Goal: Task Accomplishment & Management: Use online tool/utility

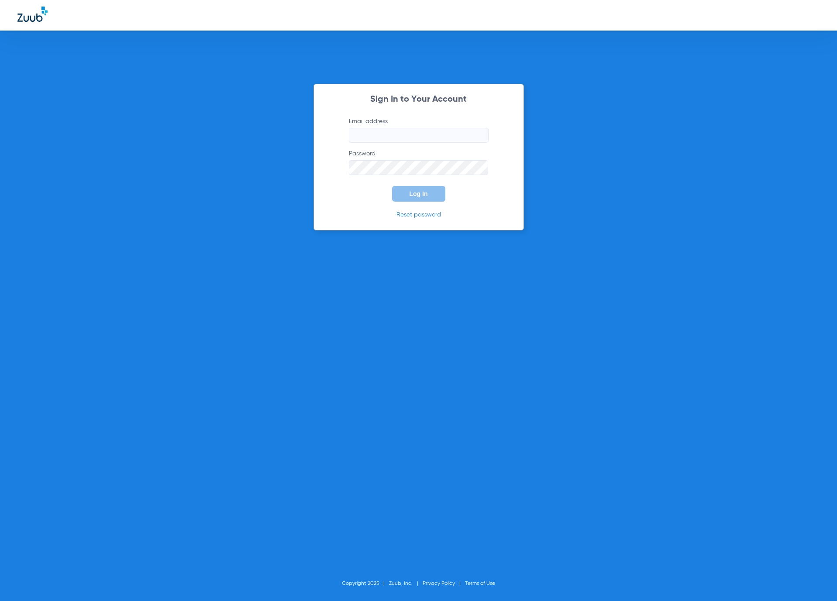
type input "[EMAIL_ADDRESS][PERSON_NAME][DOMAIN_NAME]"
click at [416, 194] on span "Log In" at bounding box center [418, 193] width 18 height 7
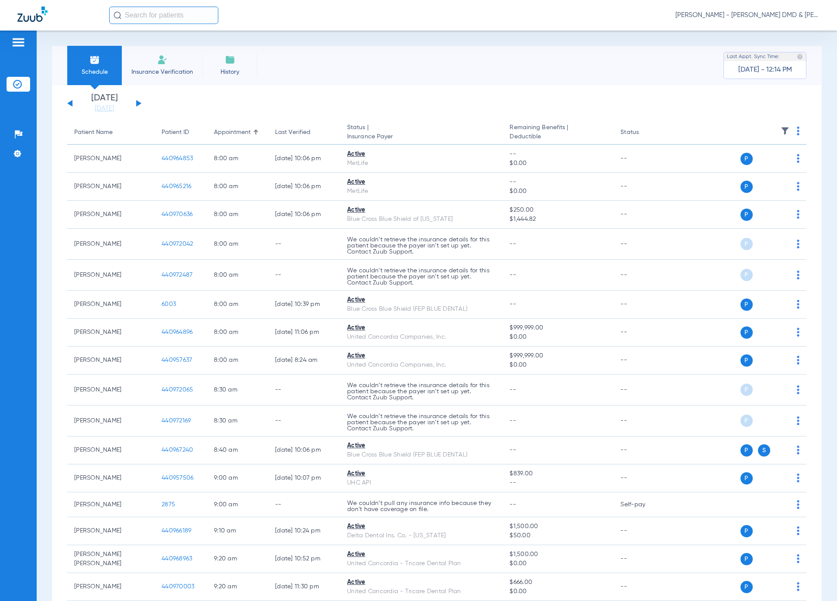
click at [137, 104] on button at bounding box center [138, 103] width 5 height 7
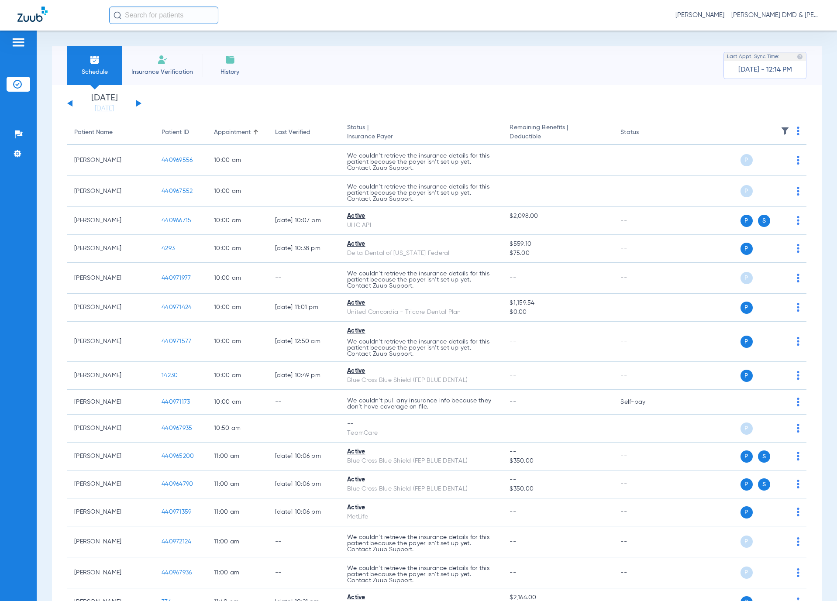
click at [137, 104] on button at bounding box center [138, 103] width 5 height 7
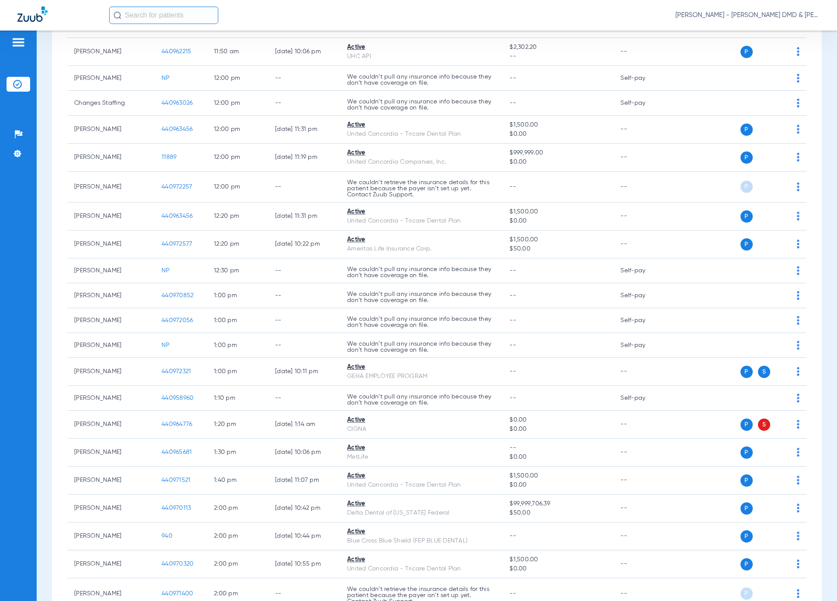
scroll to position [1375, 0]
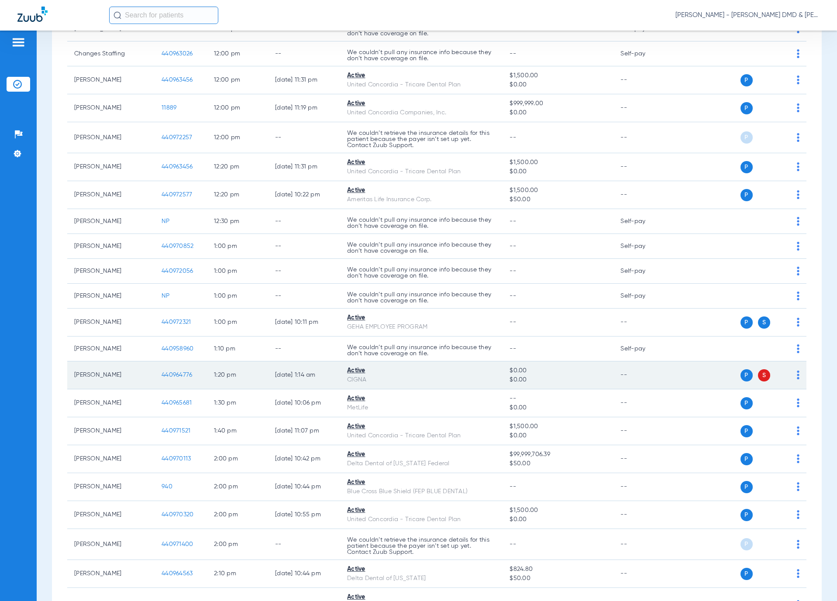
click at [182, 378] on span "440964776" at bounding box center [176, 375] width 31 height 6
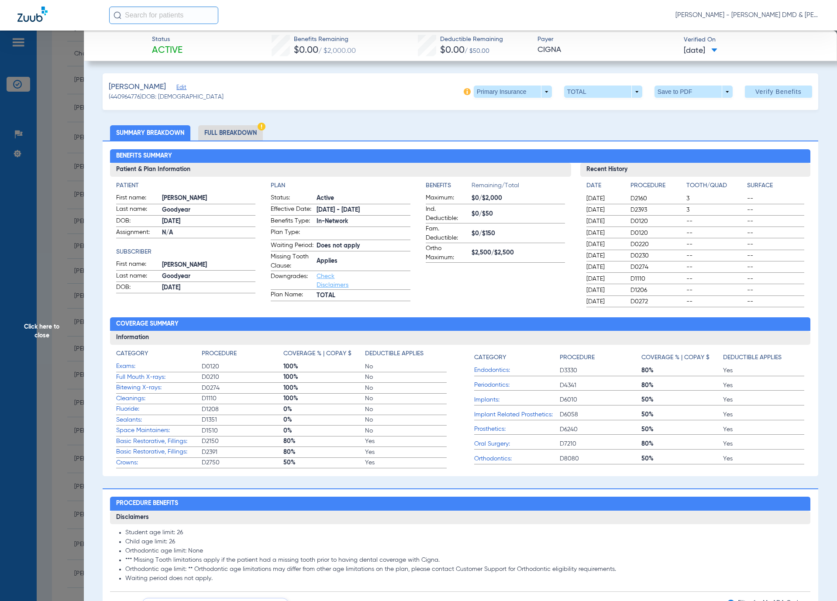
click at [502, 92] on span at bounding box center [512, 91] width 21 height 21
click at [481, 127] on span "Secondary Insurance" at bounding box center [500, 127] width 58 height 6
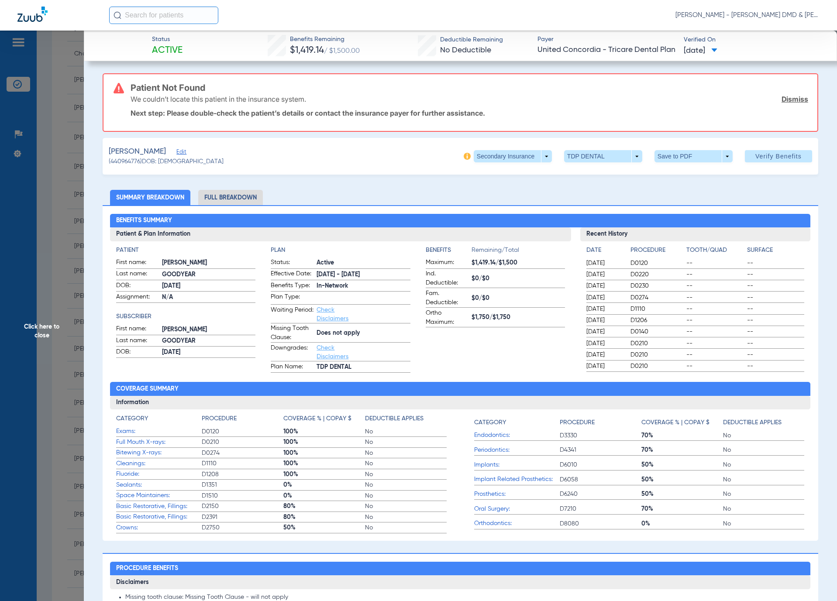
click at [184, 151] on span "Edit" at bounding box center [180, 153] width 8 height 8
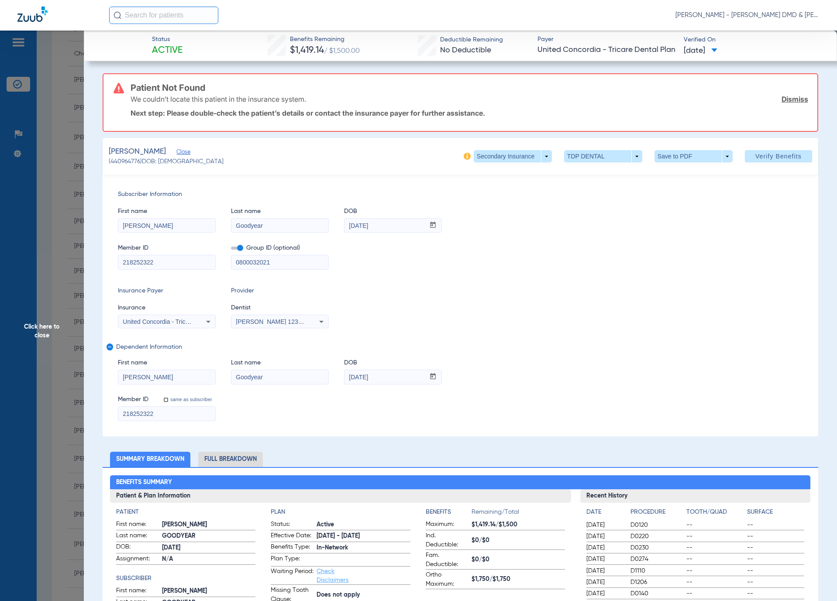
click at [29, 313] on span "Click here to close" at bounding box center [42, 331] width 84 height 601
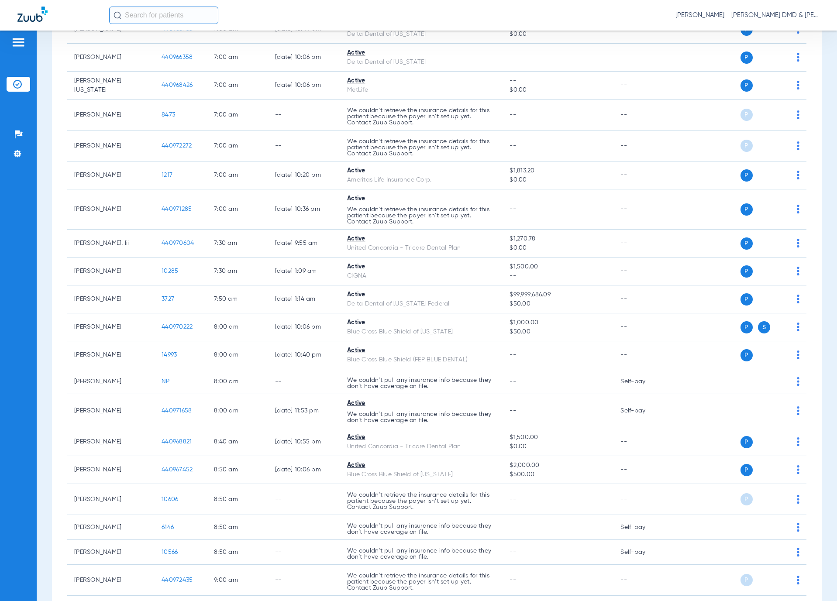
scroll to position [0, 0]
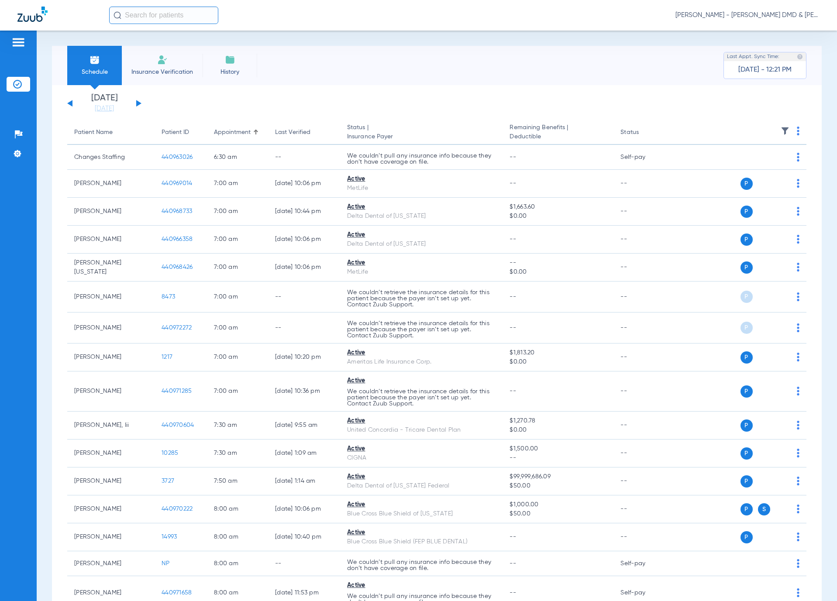
click at [138, 104] on button at bounding box center [138, 103] width 5 height 7
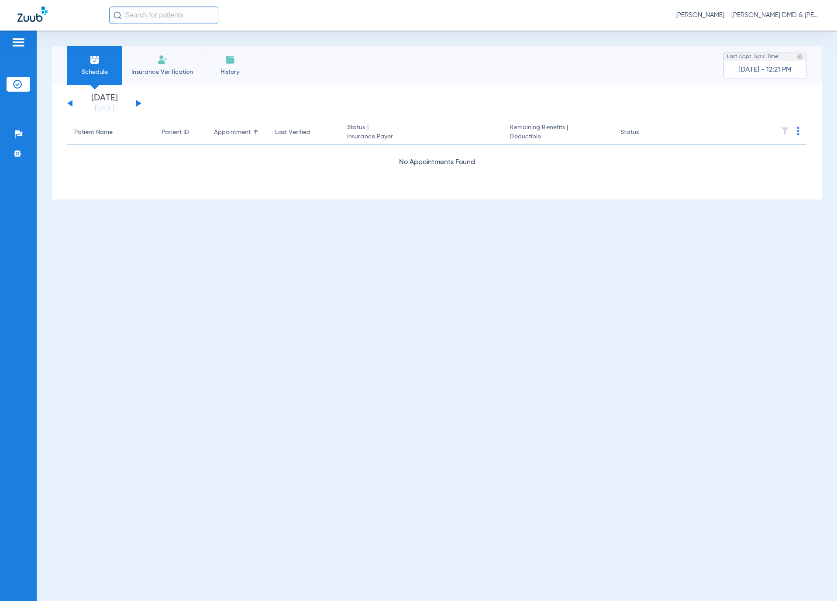
click at [138, 104] on button at bounding box center [138, 103] width 5 height 7
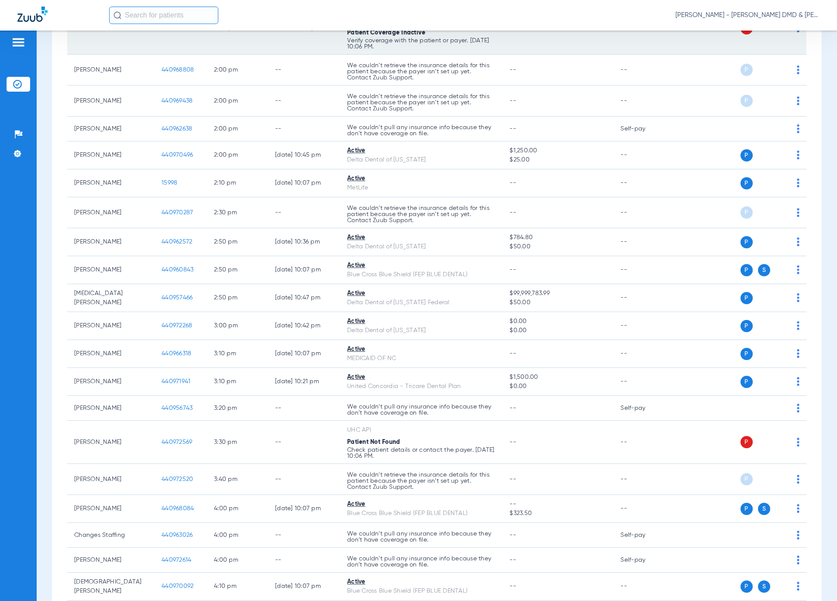
scroll to position [1571, 0]
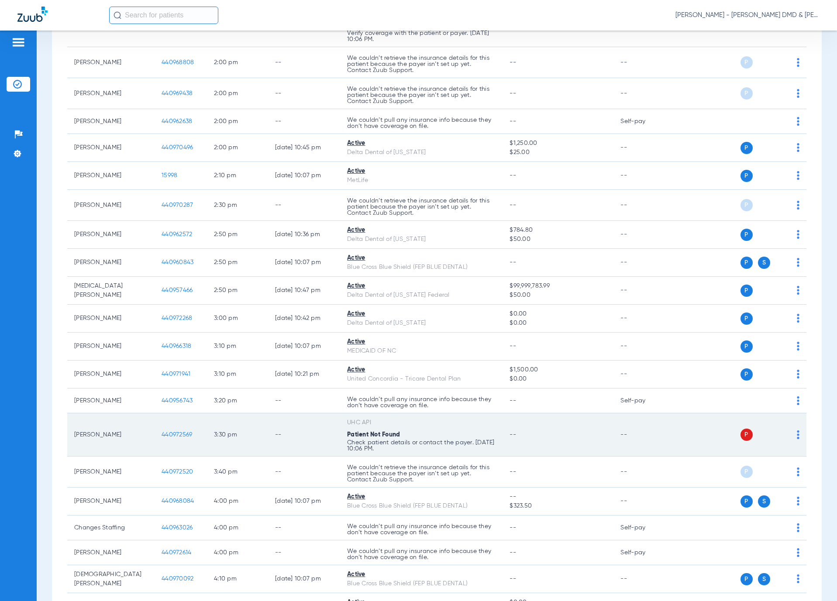
click at [797, 439] on img at bounding box center [798, 434] width 3 height 9
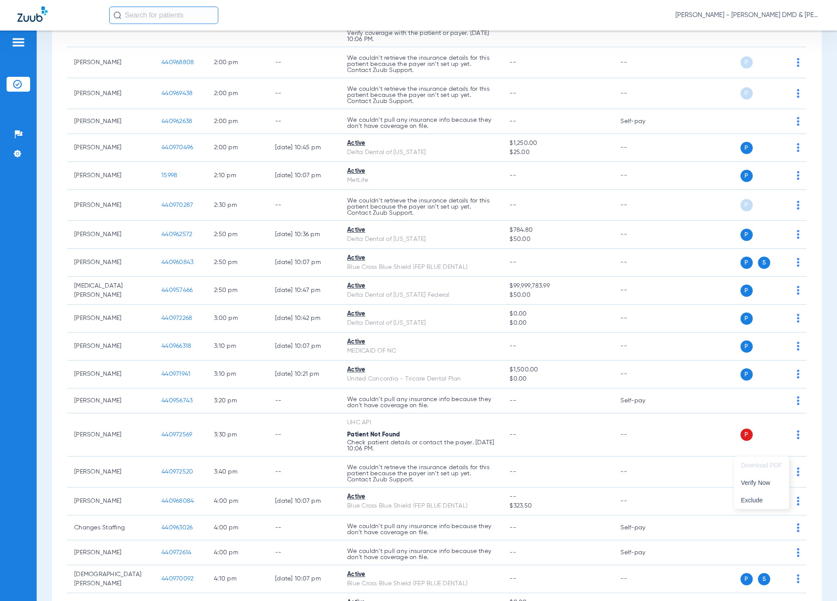
click at [738, 439] on div at bounding box center [418, 300] width 837 height 601
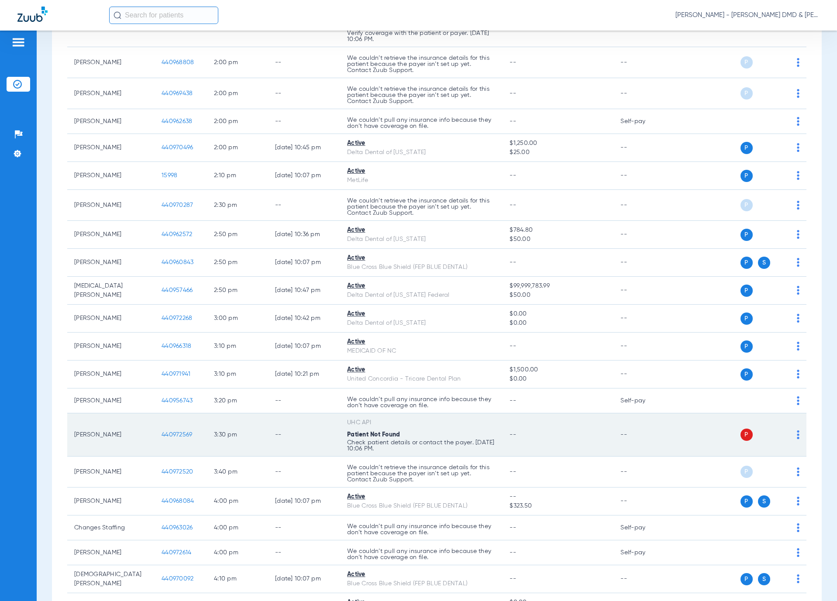
click at [177, 438] on span "440972569" at bounding box center [176, 435] width 31 height 6
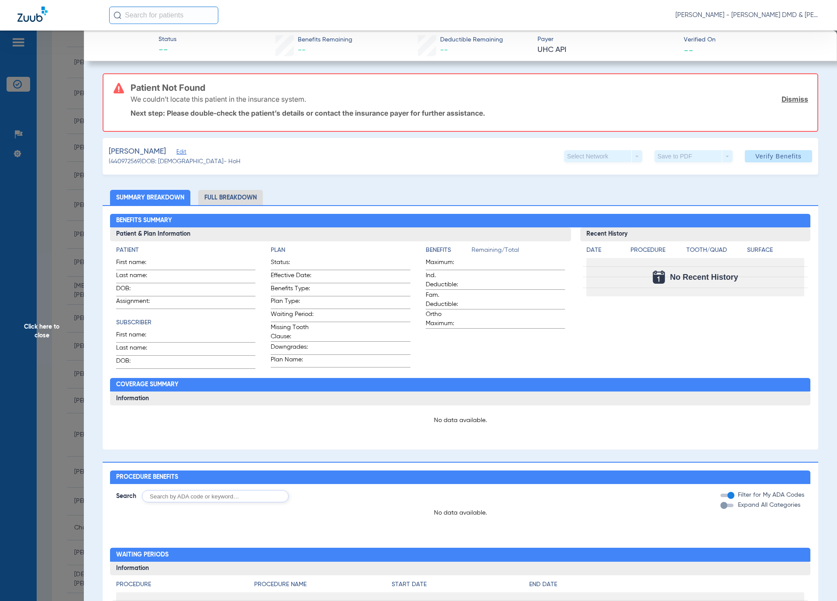
type input "Jaydy"
type input "[PERSON_NAME]"
type input "[DATE]"
type input "450313046"
type input "569008"
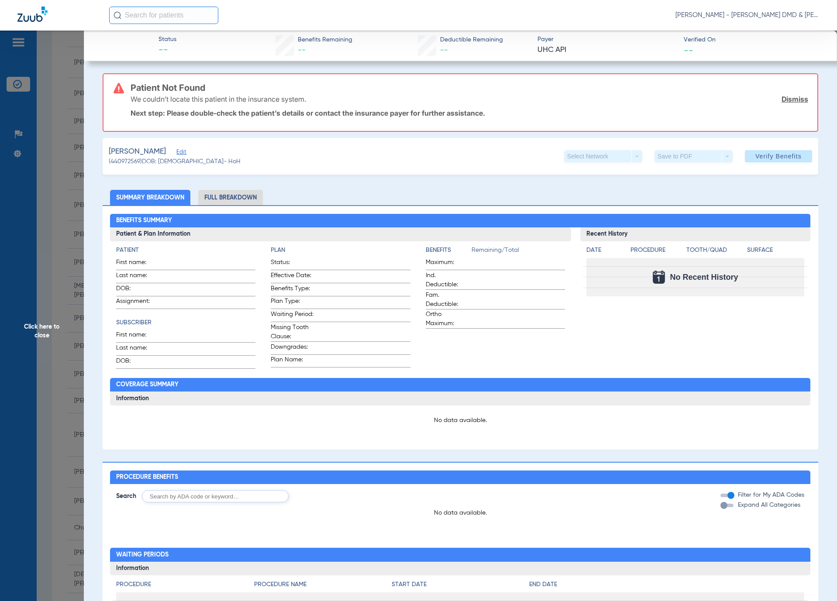
click at [180, 149] on span "Edit" at bounding box center [180, 153] width 8 height 8
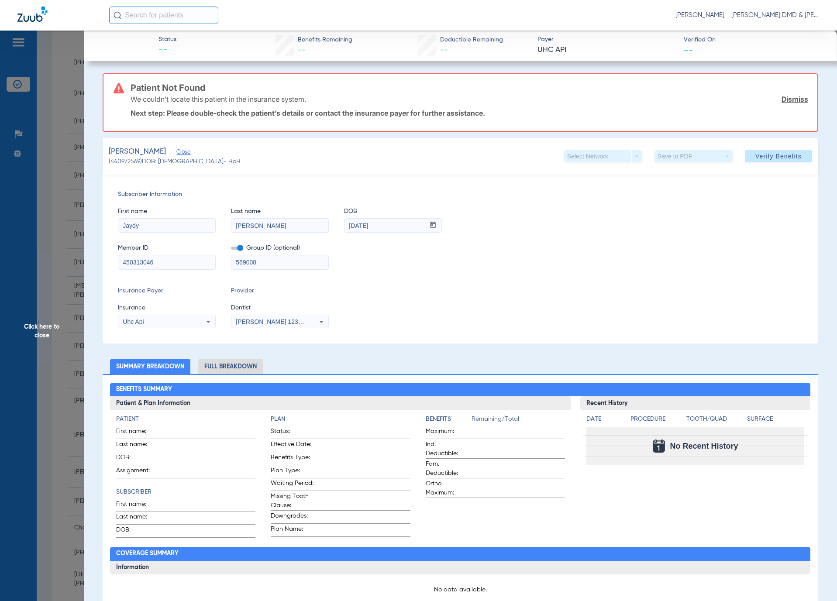
click at [347, 225] on input "[DATE]" at bounding box center [384, 226] width 80 height 14
type input "[DATE]"
click at [771, 154] on span "Verify Benefits" at bounding box center [778, 156] width 46 height 7
